Goal: Information Seeking & Learning: Learn about a topic

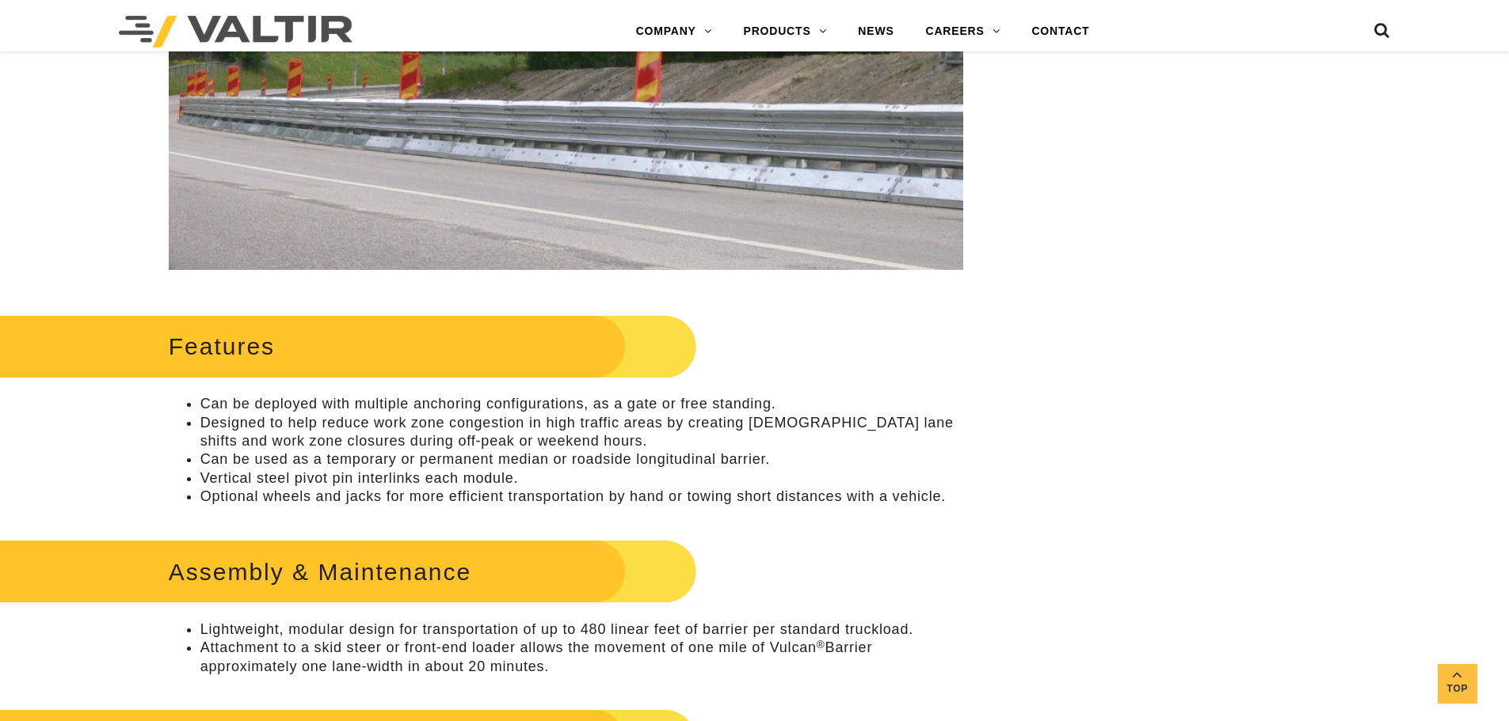
scroll to position [475, 0]
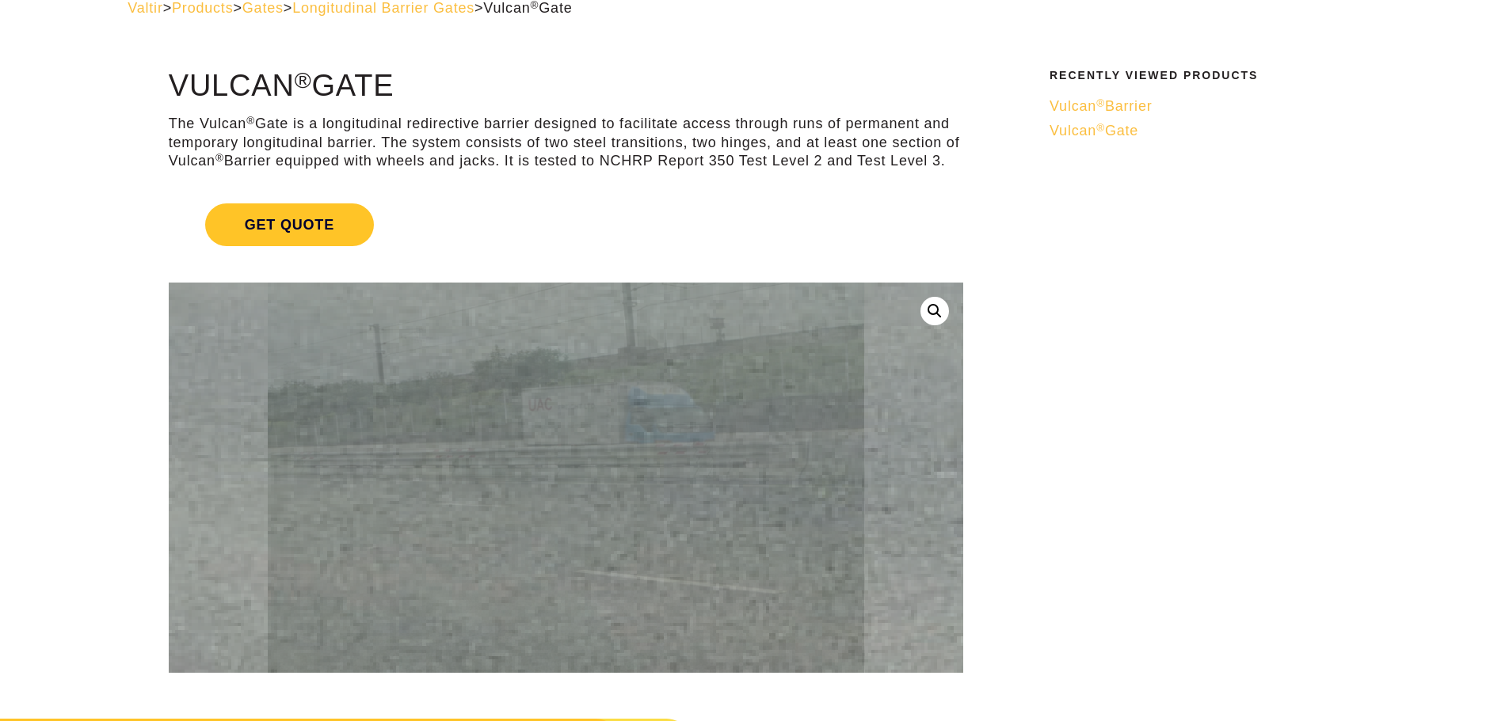
scroll to position [79, 0]
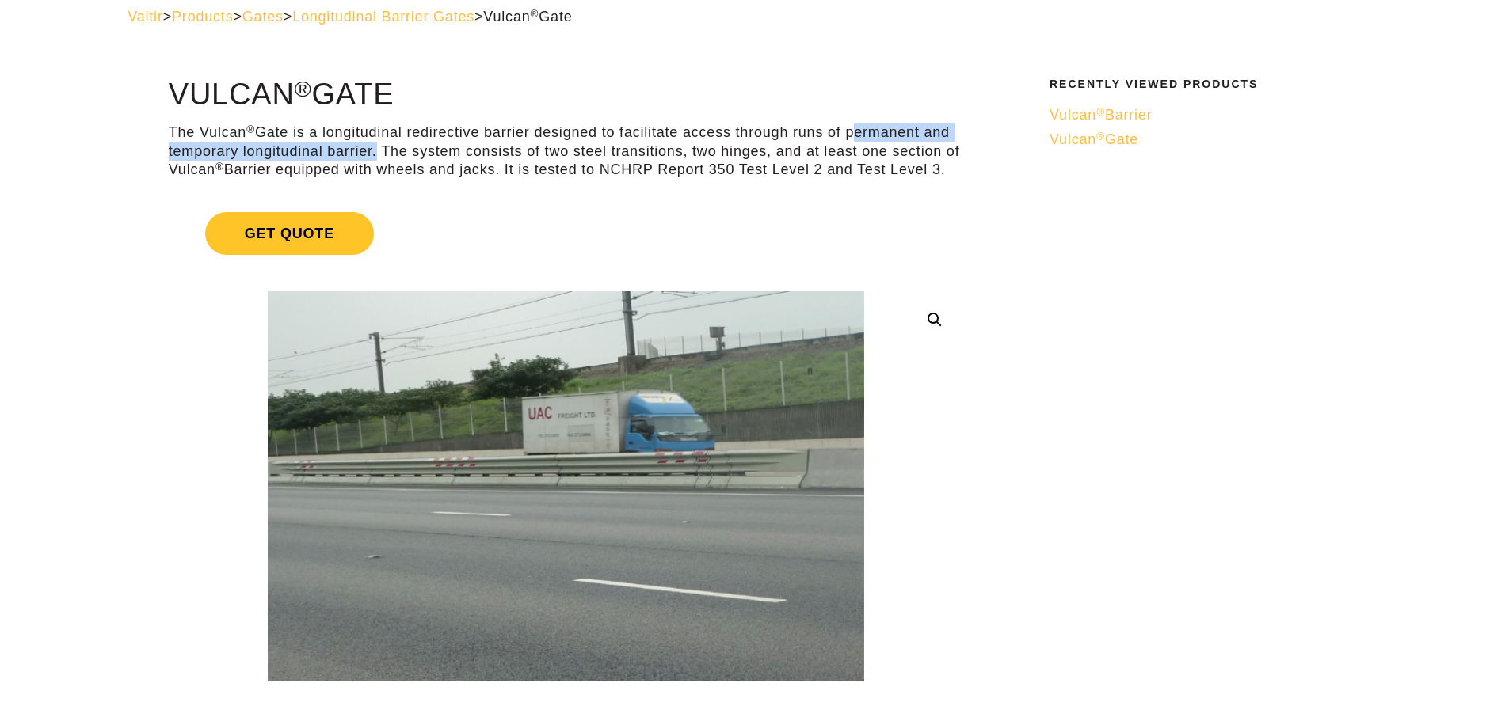
drag, startPoint x: 370, startPoint y: 150, endPoint x: 851, endPoint y: 139, distance: 481.6
click at [851, 139] on p "The Vulcan ® Gate is a longitudinal redirective barrier designed to facilitate …" at bounding box center [566, 151] width 794 height 55
copy p "permanent and temporary longitudinal barrier"
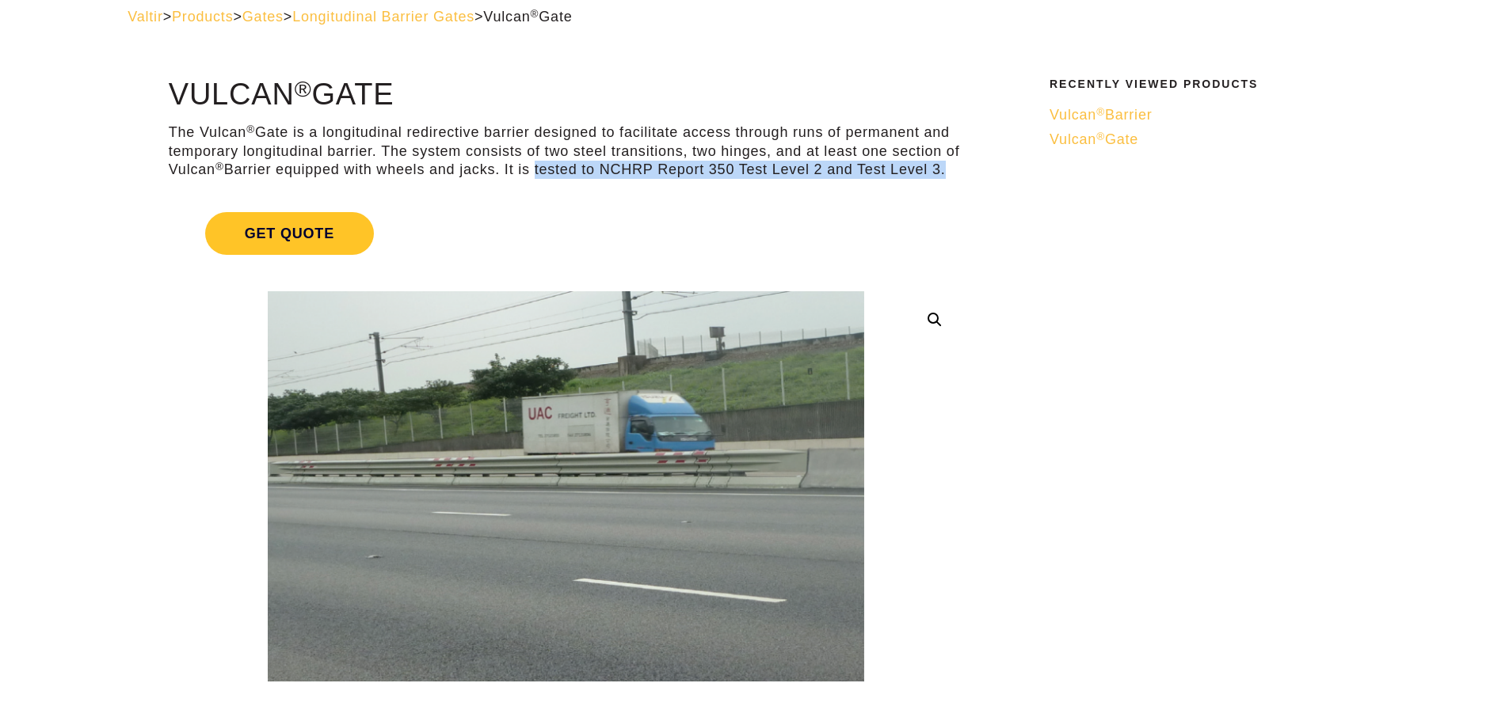
drag, startPoint x: 540, startPoint y: 171, endPoint x: 952, endPoint y: 168, distance: 411.8
click at [952, 168] on p "The Vulcan ® Gate is a longitudinal redirective barrier designed to facilitate …" at bounding box center [566, 151] width 794 height 55
copy p "tested to NCHRP Report 350 Test Level 2 and Test Level 3."
drag, startPoint x: 788, startPoint y: 230, endPoint x: 780, endPoint y: 224, distance: 9.7
click at [788, 229] on link "Get Quote" at bounding box center [566, 233] width 794 height 81
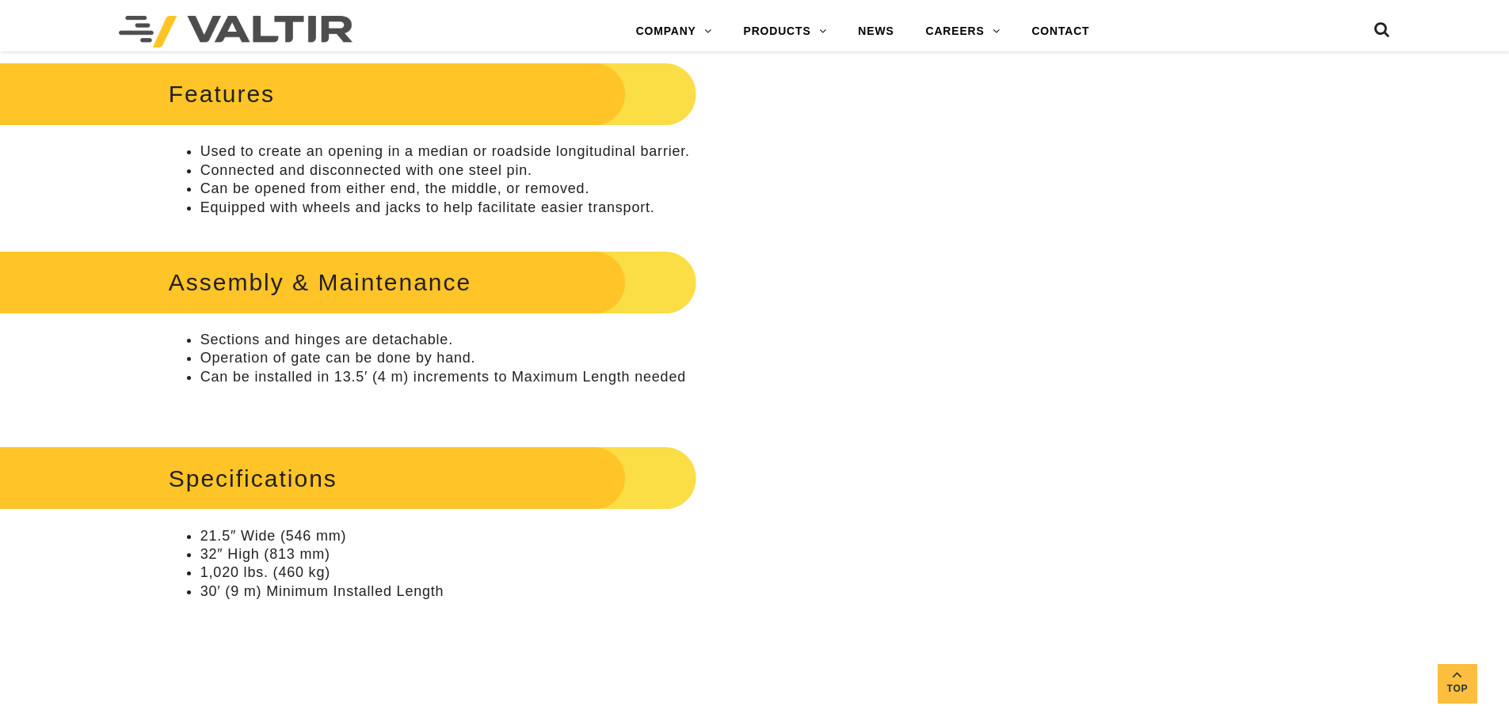
scroll to position [1188, 0]
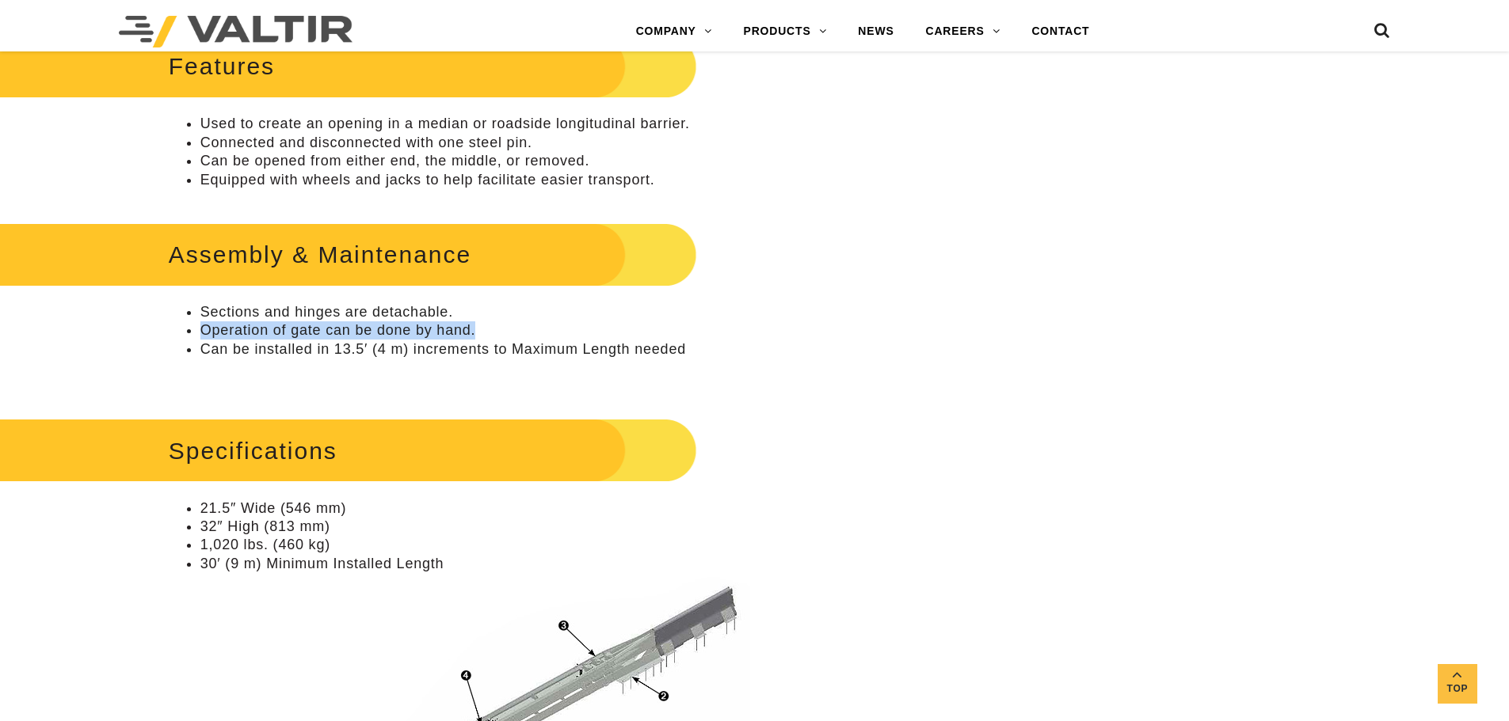
drag, startPoint x: 506, startPoint y: 330, endPoint x: 195, endPoint y: 337, distance: 311.3
click at [195, 337] on ul "Sections and hinges are detachable. Operation of gate can be done by hand. Can …" at bounding box center [566, 330] width 794 height 55
copy li "Operation of gate can be done by hand."
drag, startPoint x: 1012, startPoint y: 281, endPoint x: 943, endPoint y: 302, distance: 71.9
click at [1012, 281] on div "**********" at bounding box center [754, 296] width 1509 height 2652
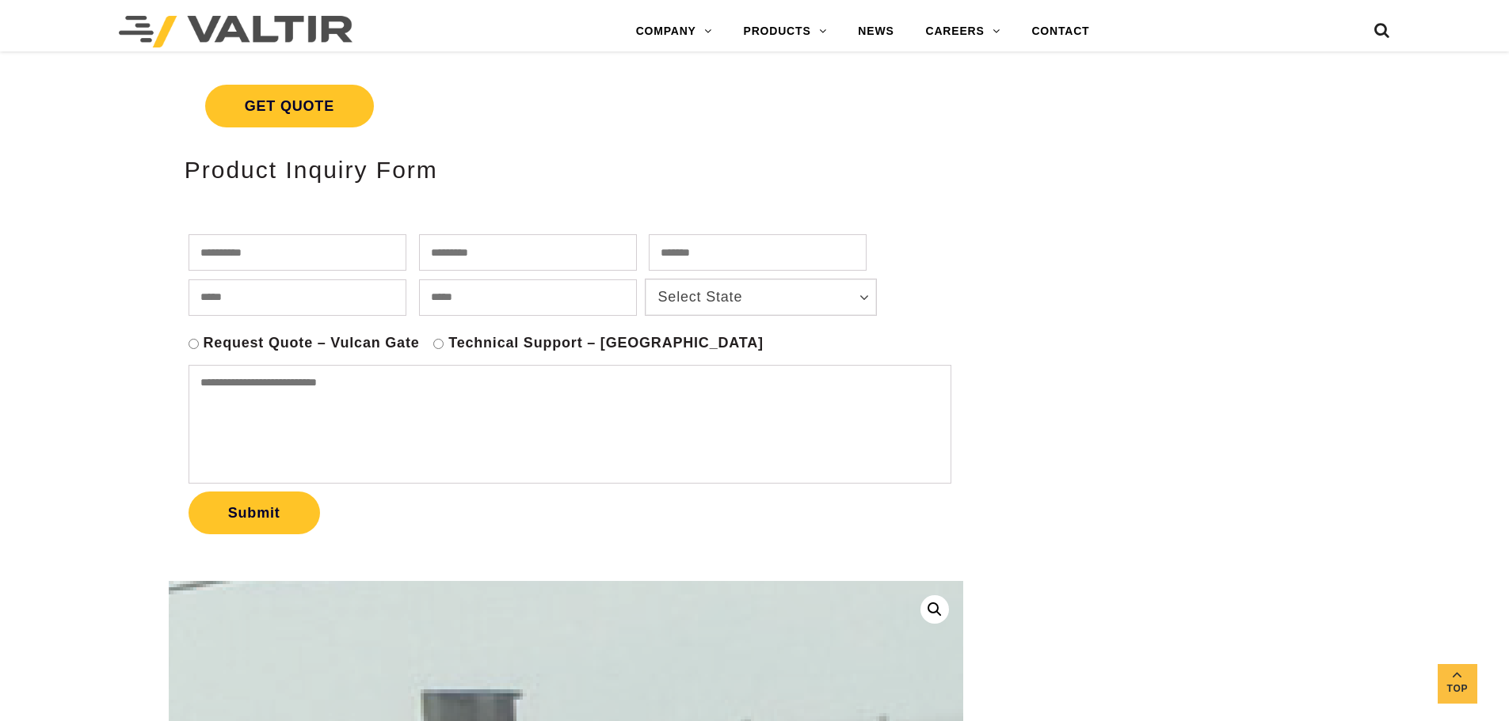
scroll to position [0, 0]
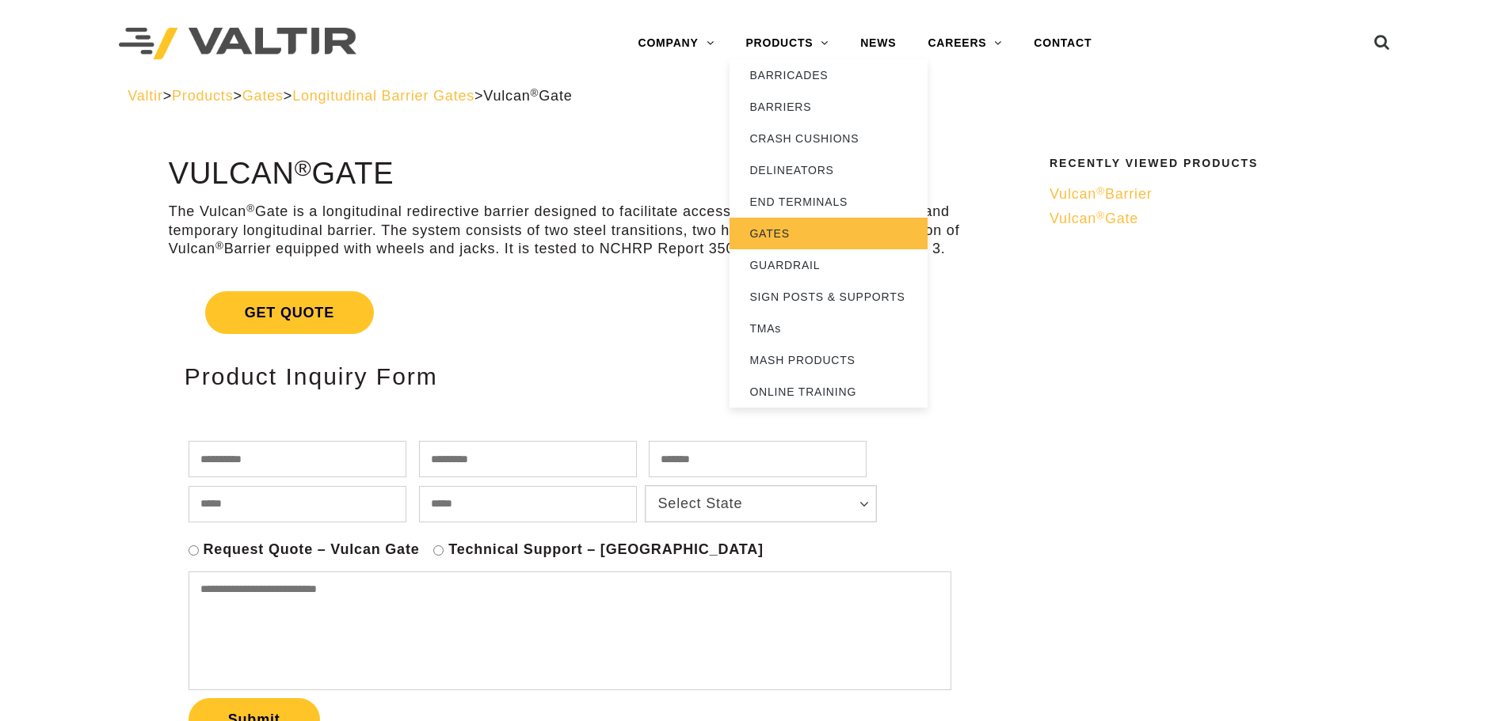
click at [778, 223] on link "GATES" at bounding box center [828, 234] width 198 height 32
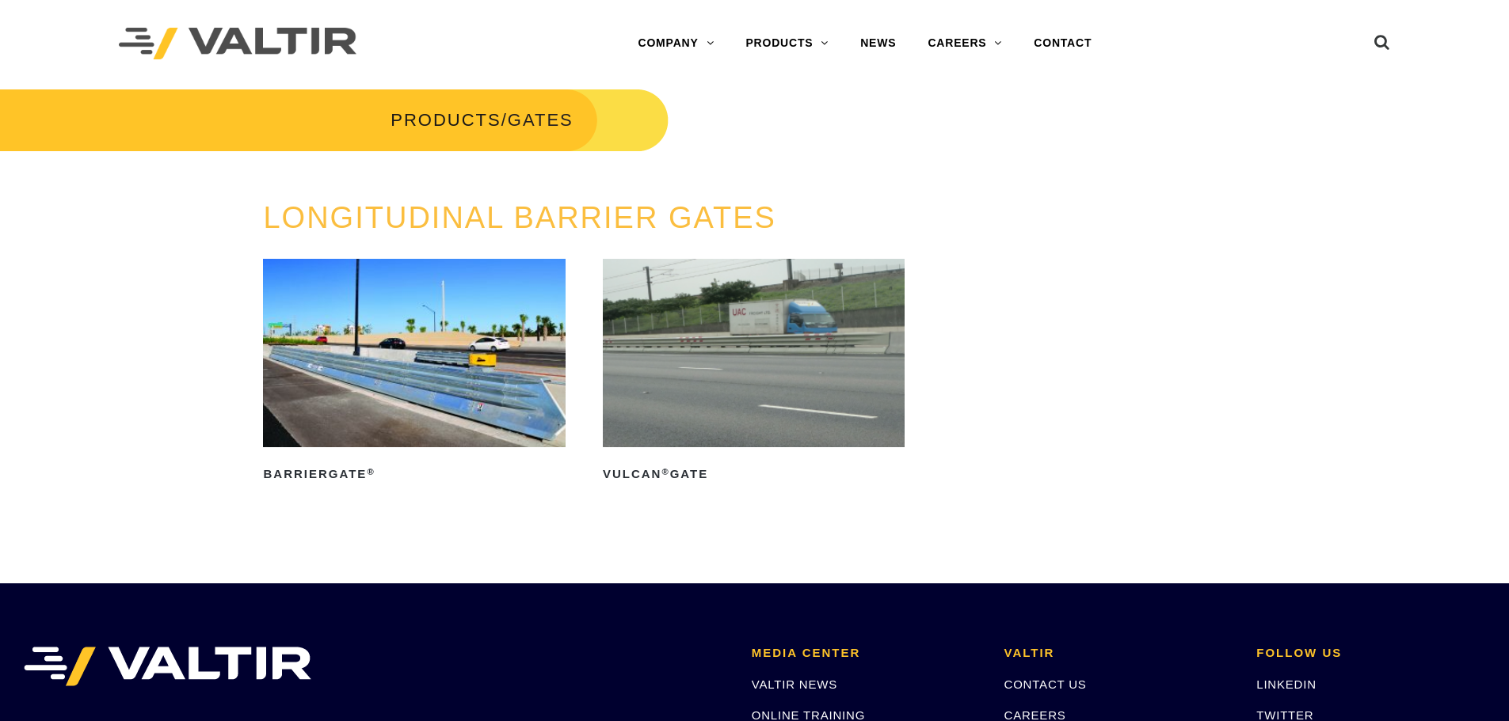
click at [513, 382] on img at bounding box center [414, 353] width 302 height 188
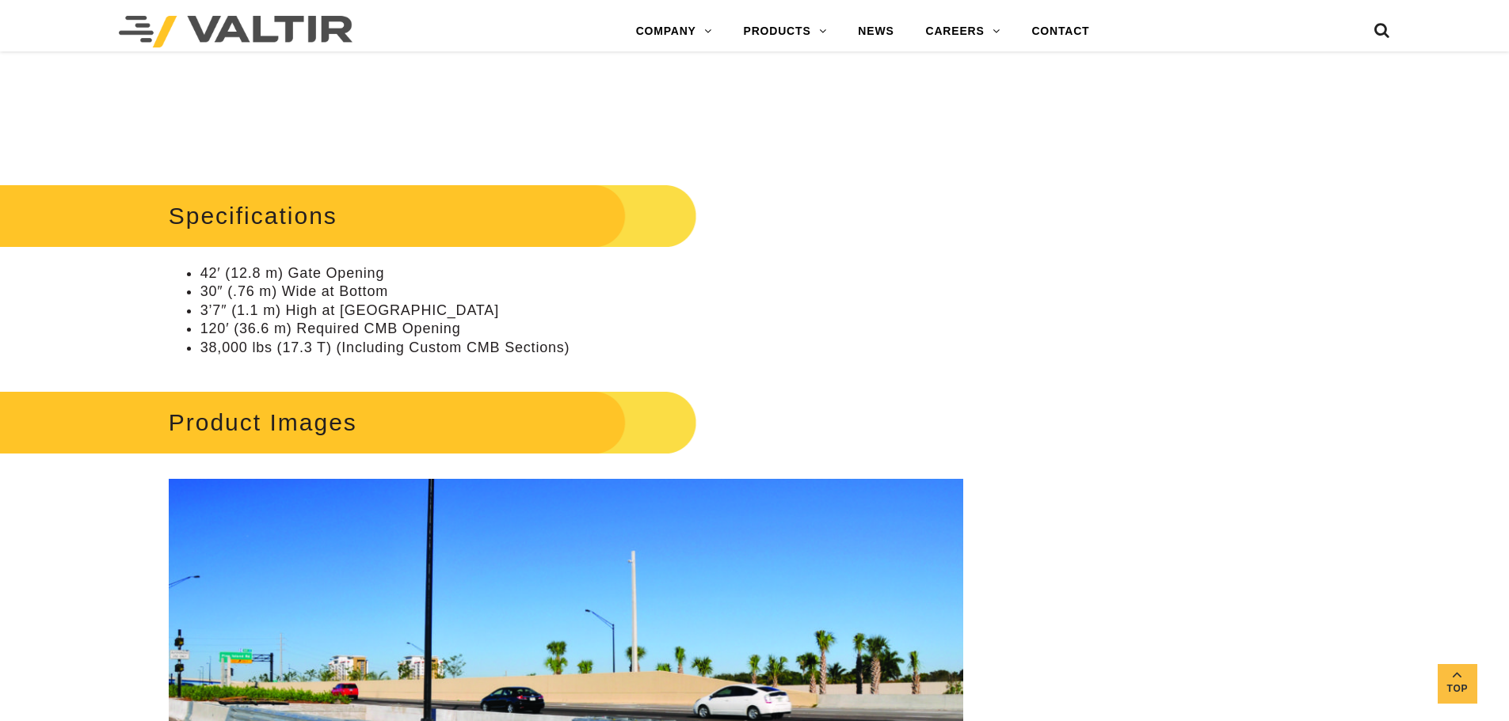
scroll to position [1477, 0]
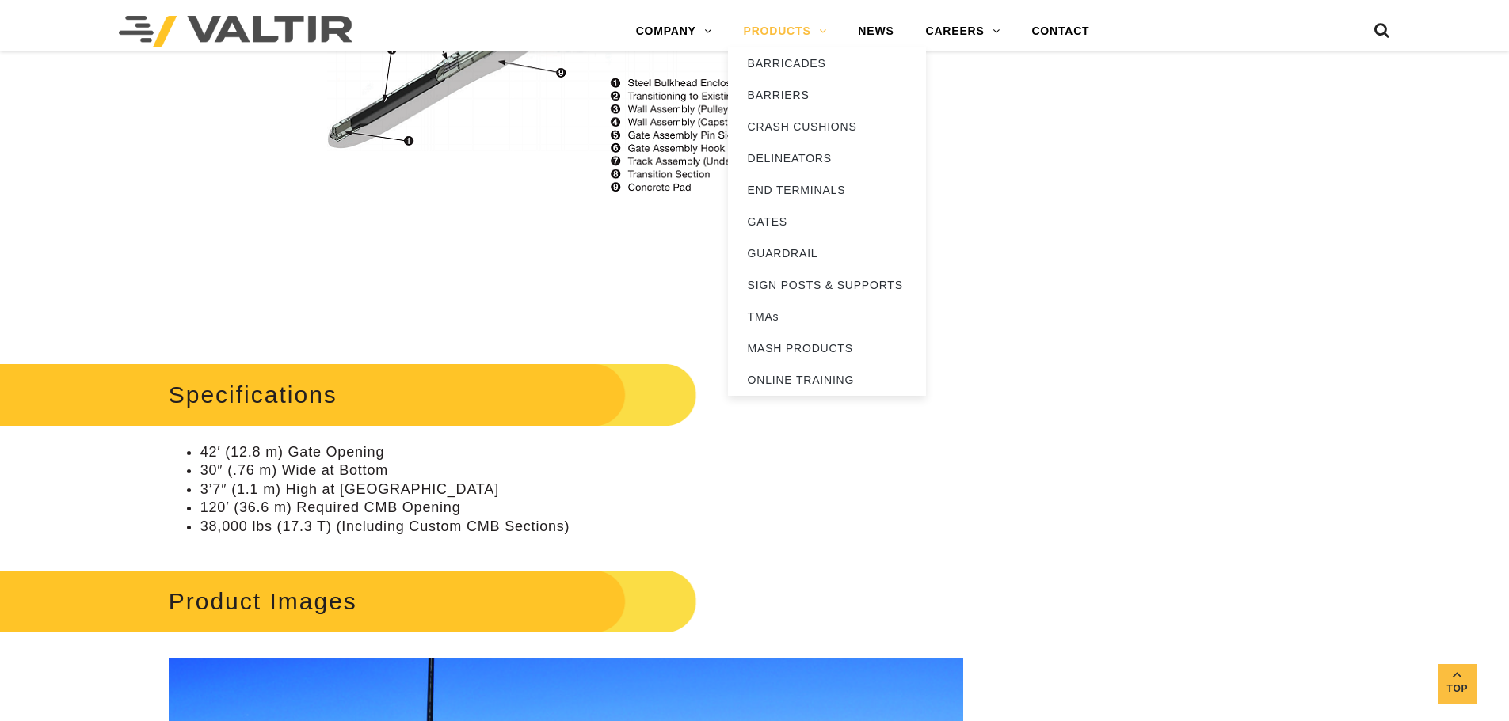
click at [782, 24] on link "PRODUCTS" at bounding box center [785, 32] width 115 height 32
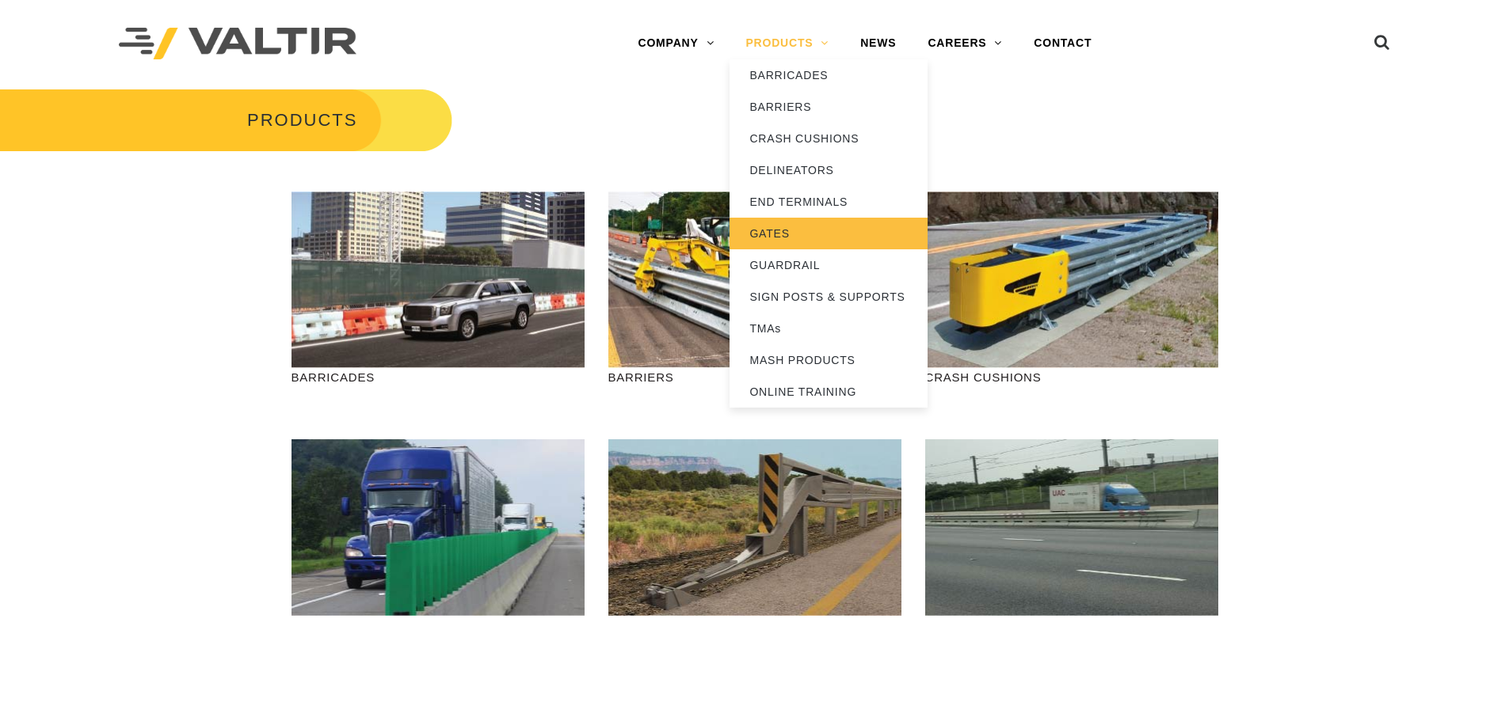
click at [772, 237] on link "GATES" at bounding box center [828, 234] width 198 height 32
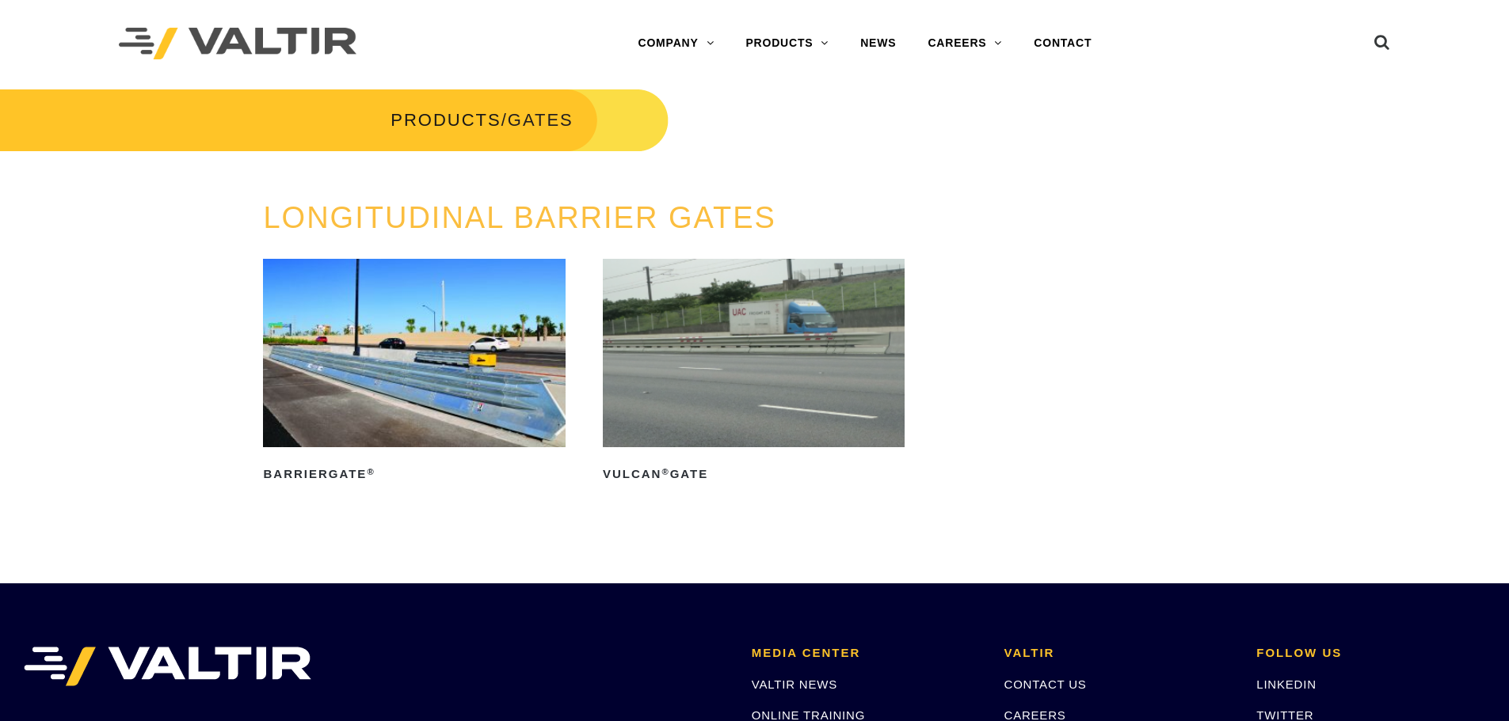
click at [840, 314] on img at bounding box center [754, 353] width 302 height 188
